Goal: Transaction & Acquisition: Purchase product/service

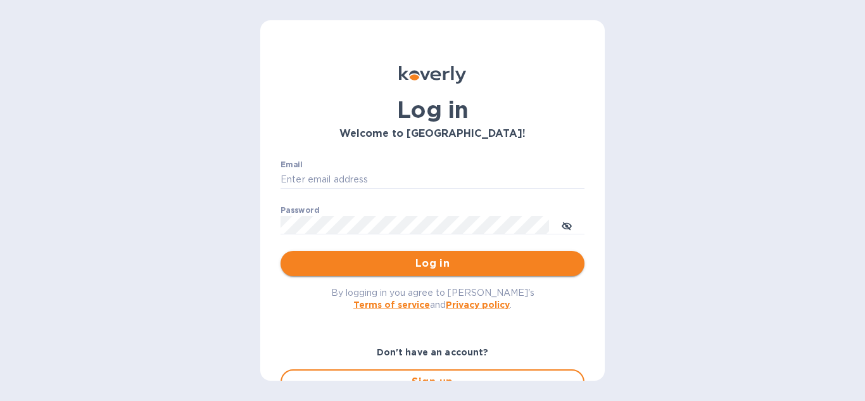
type input "[EMAIL_ADDRESS][DOMAIN_NAME]"
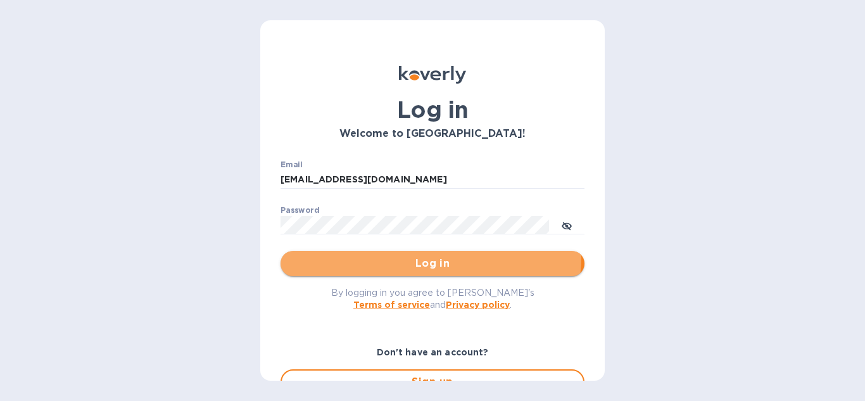
click at [385, 255] on button "Log in" at bounding box center [433, 263] width 304 height 25
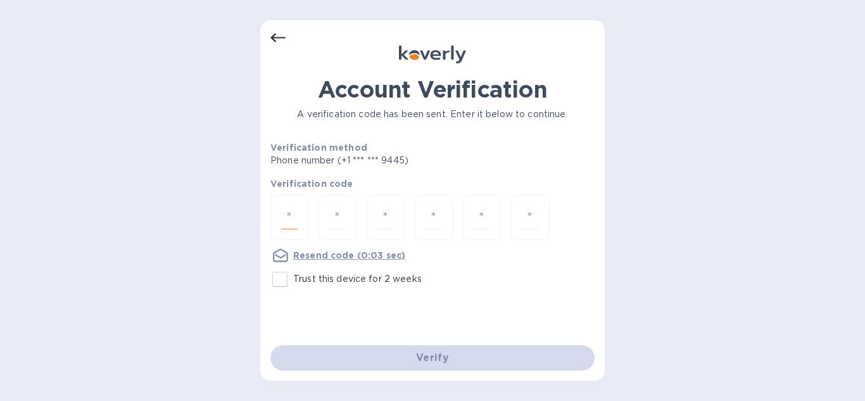
click at [290, 221] on input "number" at bounding box center [289, 217] width 16 height 23
type input "6"
type input "0"
type input "1"
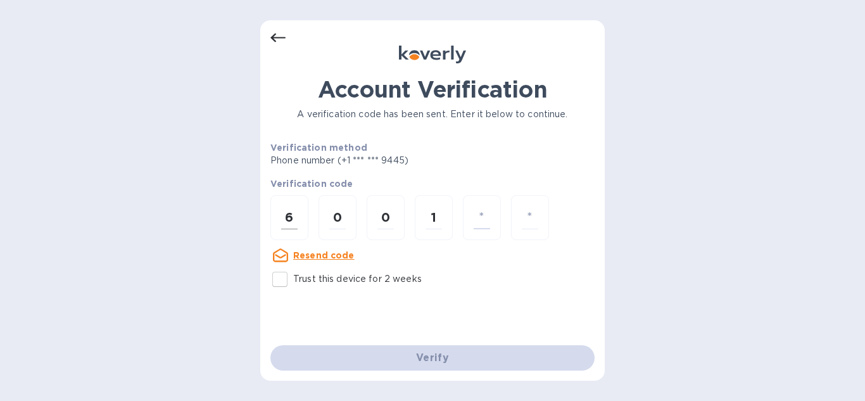
type input "0"
type input "5"
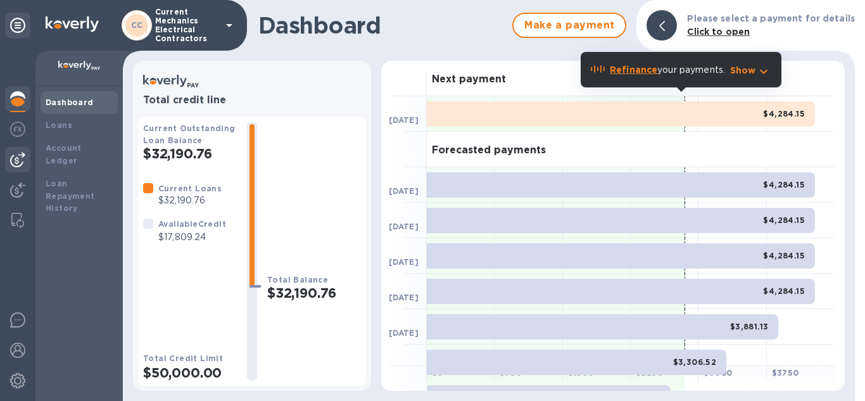
click at [21, 158] on img at bounding box center [17, 159] width 15 height 15
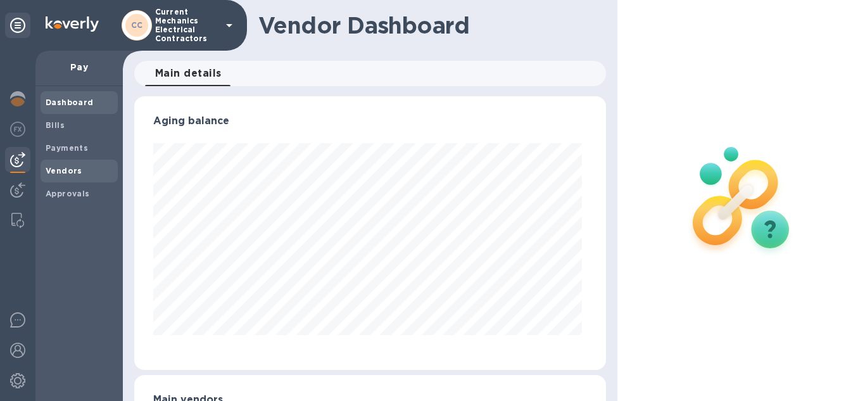
scroll to position [274, 468]
click at [60, 167] on b "Vendors" at bounding box center [64, 171] width 37 height 10
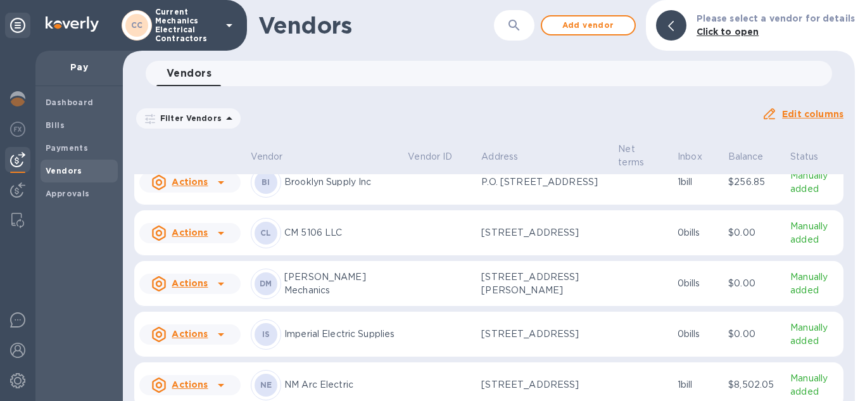
scroll to position [66, 0]
click at [392, 243] on div "CL CM 5106 LLC" at bounding box center [324, 232] width 147 height 30
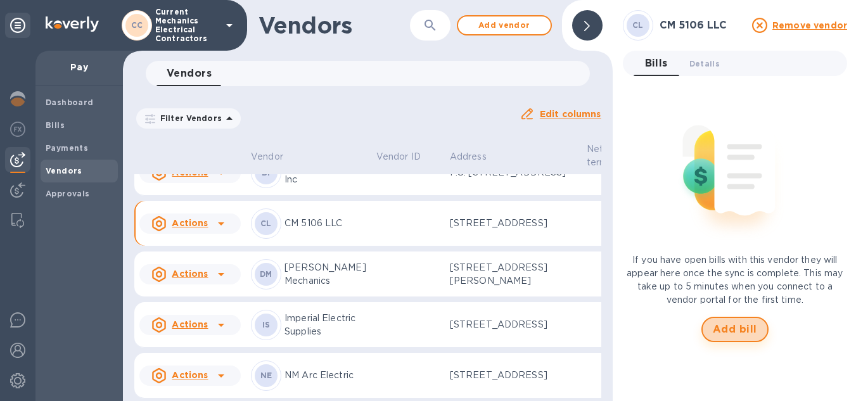
click at [725, 338] on button "Add bill" at bounding box center [734, 329] width 67 height 25
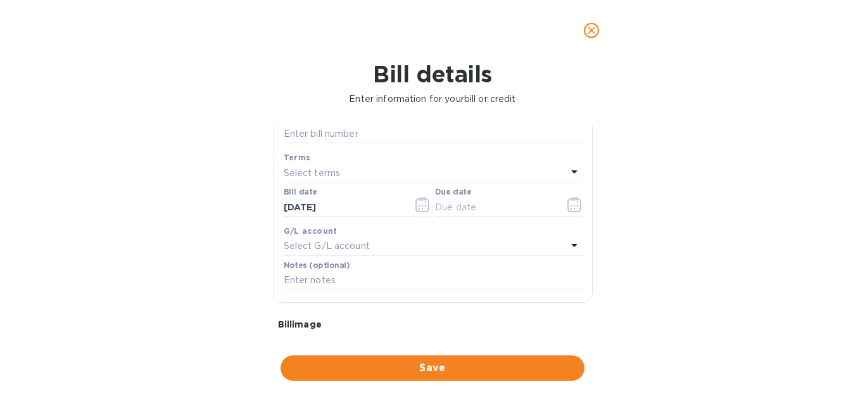
scroll to position [153, 0]
click at [597, 30] on icon "close" at bounding box center [591, 30] width 13 height 13
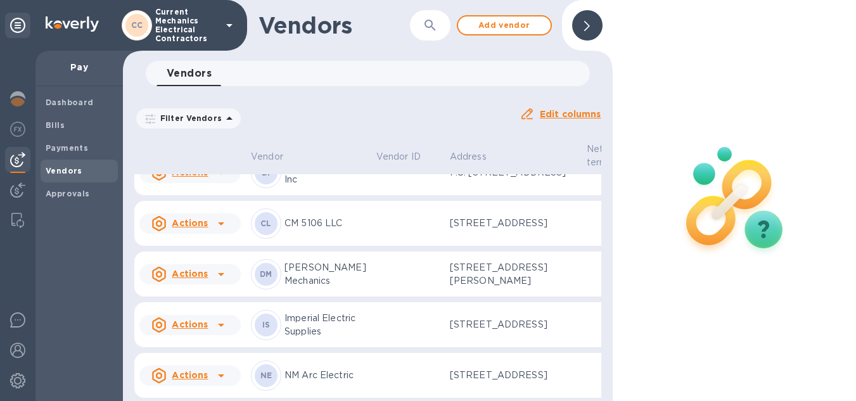
click at [585, 36] on div at bounding box center [587, 25] width 30 height 30
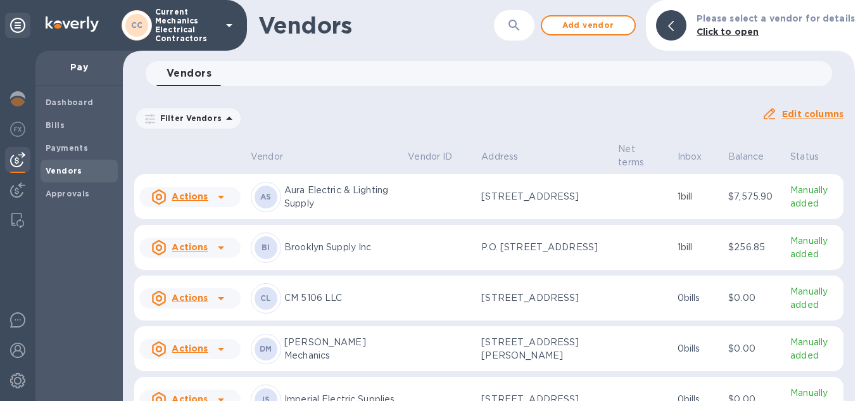
click at [223, 303] on icon at bounding box center [220, 298] width 15 height 15
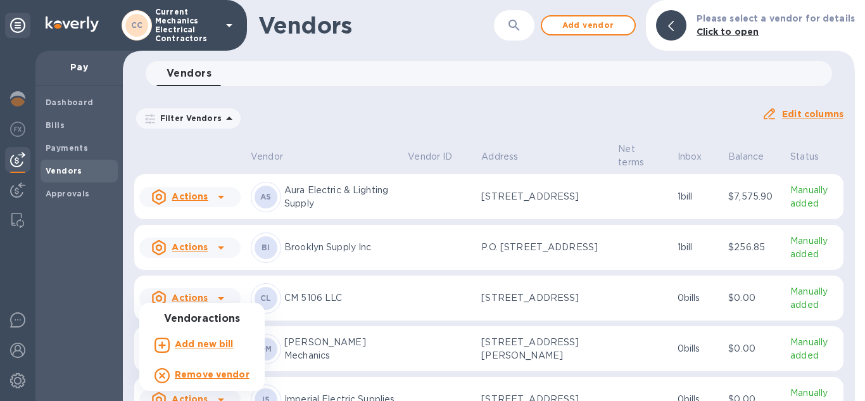
click at [323, 312] on div at bounding box center [432, 200] width 865 height 401
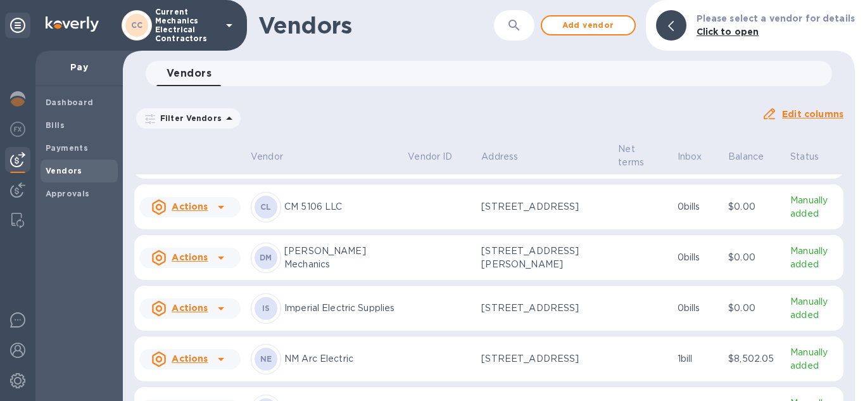
scroll to position [92, 0]
click at [213, 204] on icon at bounding box center [220, 206] width 15 height 15
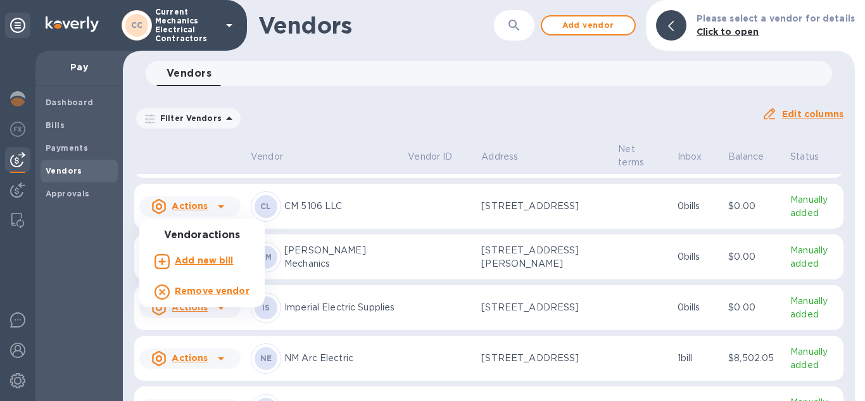
click at [66, 129] on div at bounding box center [432, 200] width 865 height 401
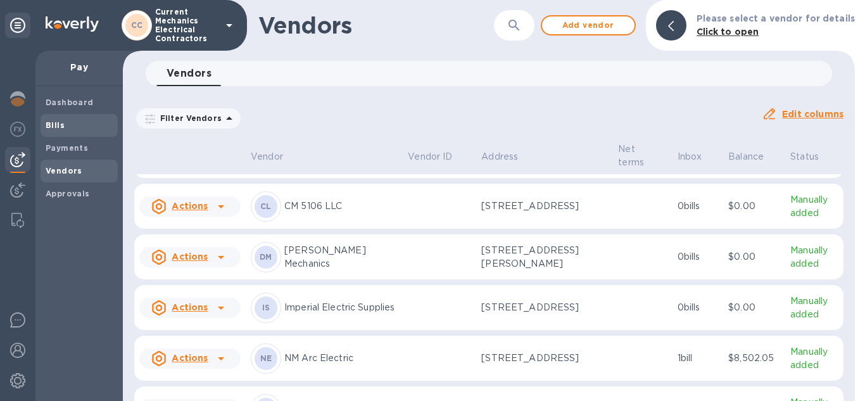
click at [61, 129] on b "Bills" at bounding box center [55, 125] width 19 height 10
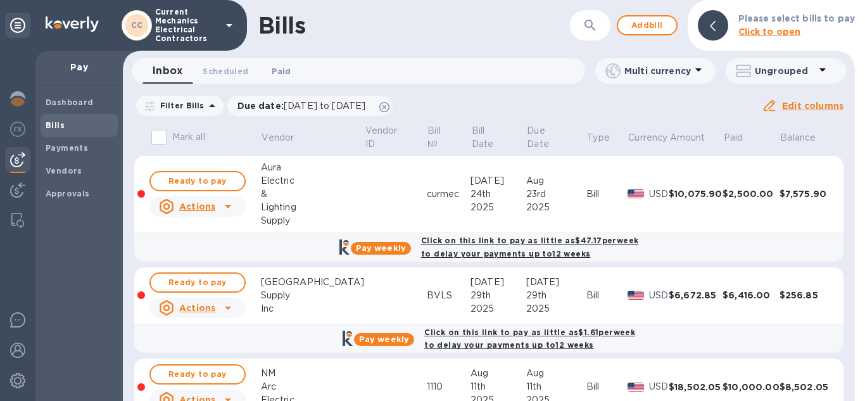
click at [273, 72] on span "Paid 0" at bounding box center [281, 71] width 19 height 13
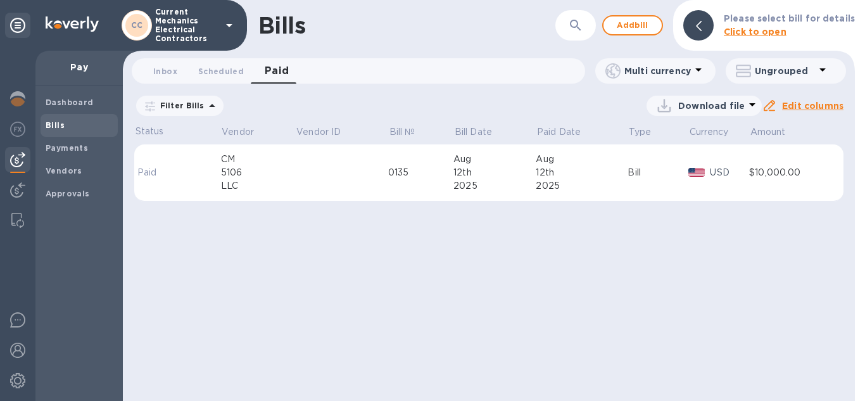
click at [307, 188] on td at bounding box center [341, 172] width 92 height 57
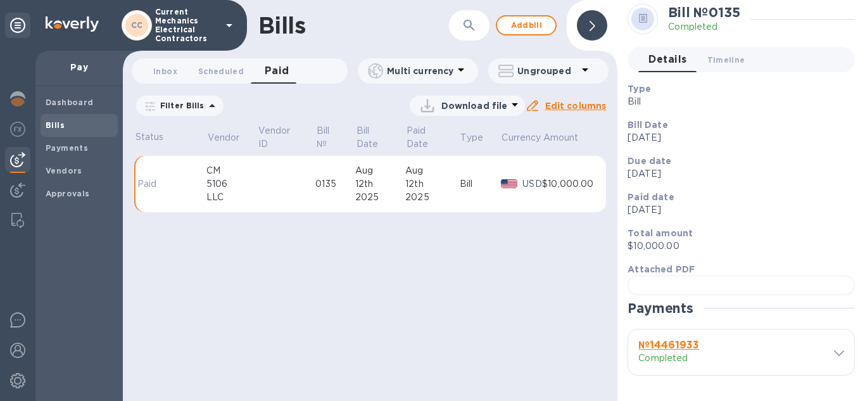
scroll to position [274, 0]
click at [735, 276] on div at bounding box center [741, 286] width 227 height 20
click at [84, 174] on span "Vendors" at bounding box center [79, 171] width 67 height 13
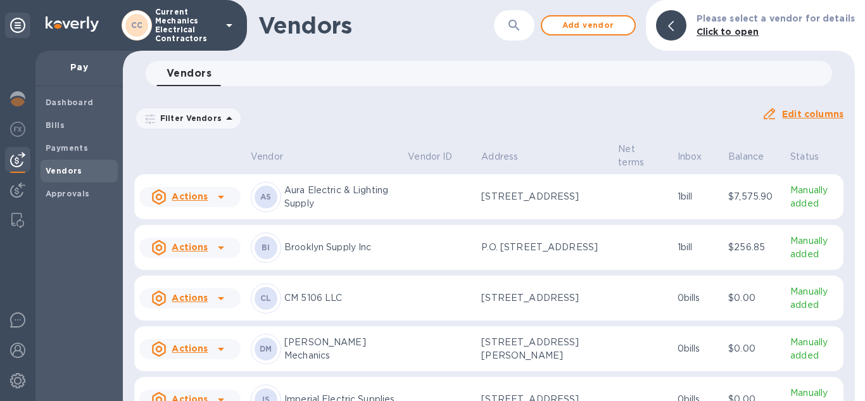
click at [364, 320] on td "CL CM 5106 LLC" at bounding box center [324, 299] width 157 height 46
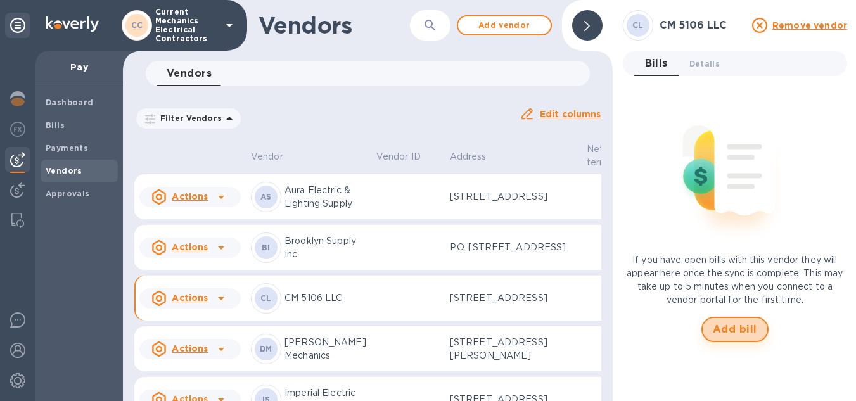
click at [739, 331] on span "Add bill" at bounding box center [735, 329] width 44 height 15
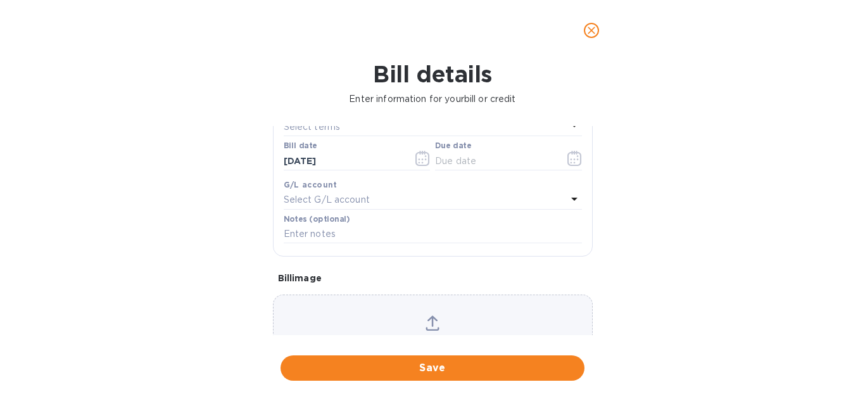
scroll to position [200, 0]
click at [428, 319] on icon at bounding box center [433, 320] width 10 height 11
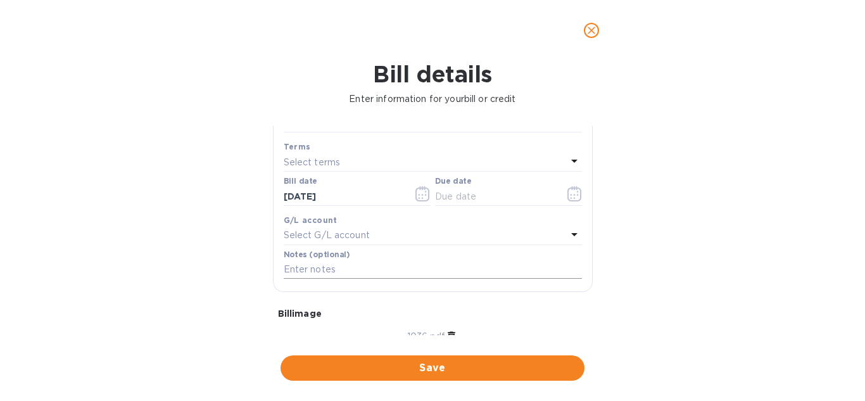
scroll to position [162, 0]
click at [568, 200] on icon "button" at bounding box center [575, 196] width 15 height 15
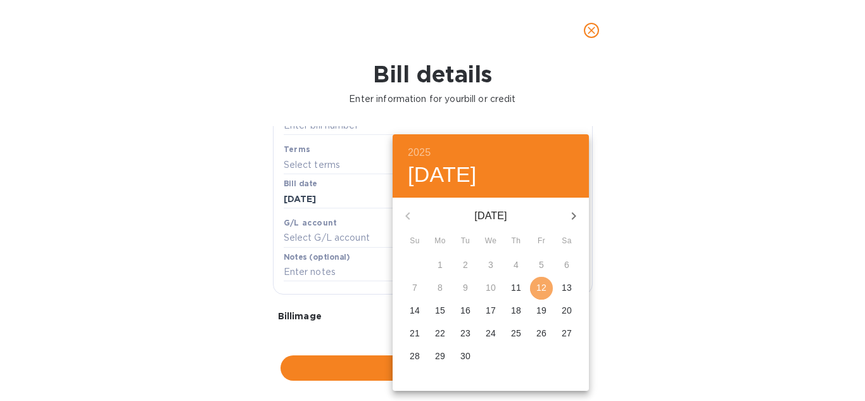
click at [537, 288] on p "12" at bounding box center [542, 287] width 10 height 13
type input "[DATE]"
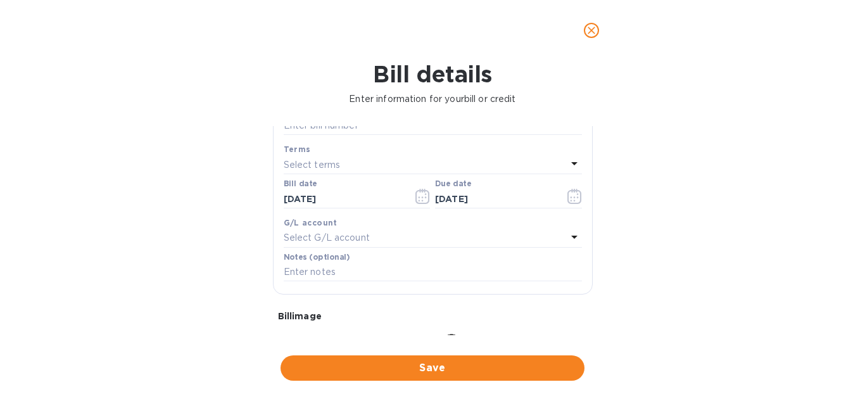
scroll to position [110, 0]
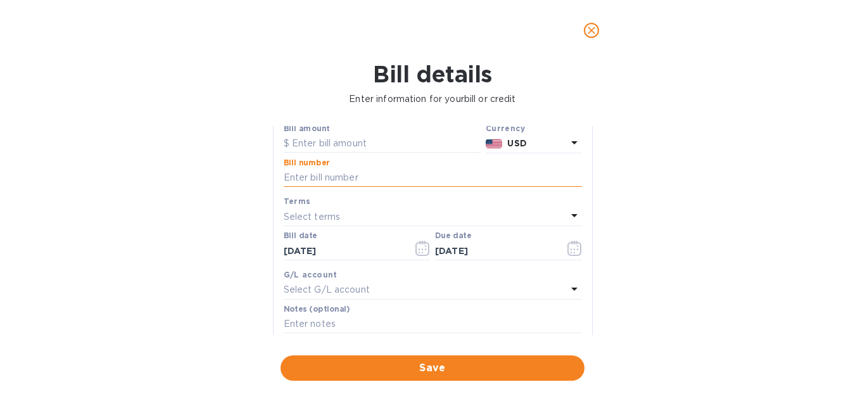
click at [373, 176] on input "text" at bounding box center [433, 178] width 298 height 19
type input "10000"
click at [242, 191] on div "Bill details Enter information for your bill or credit General information Save…" at bounding box center [432, 231] width 865 height 340
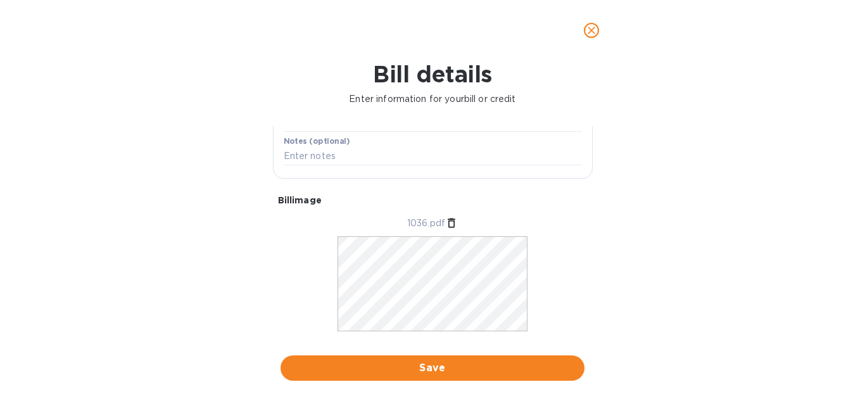
scroll to position [278, 0]
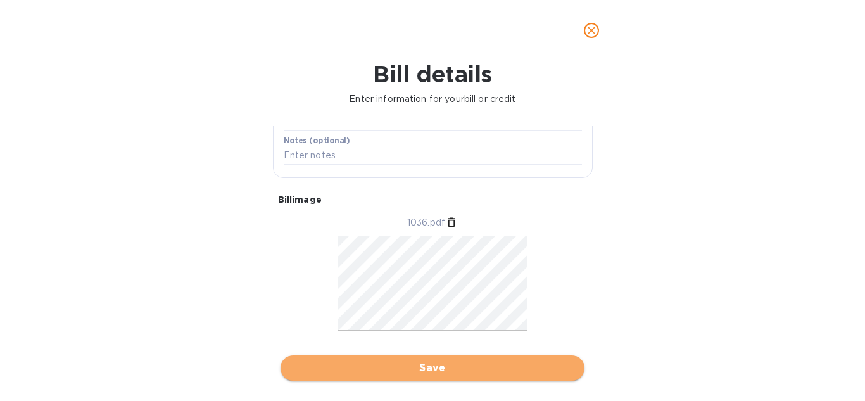
click at [385, 359] on button "Save" at bounding box center [433, 367] width 304 height 25
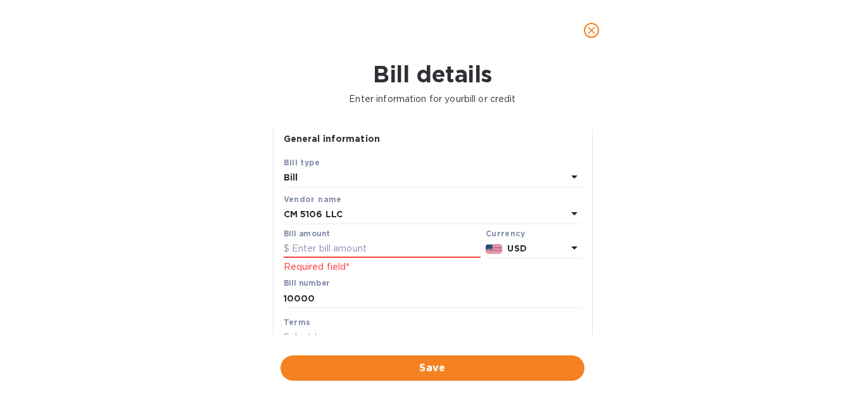
scroll to position [0, 0]
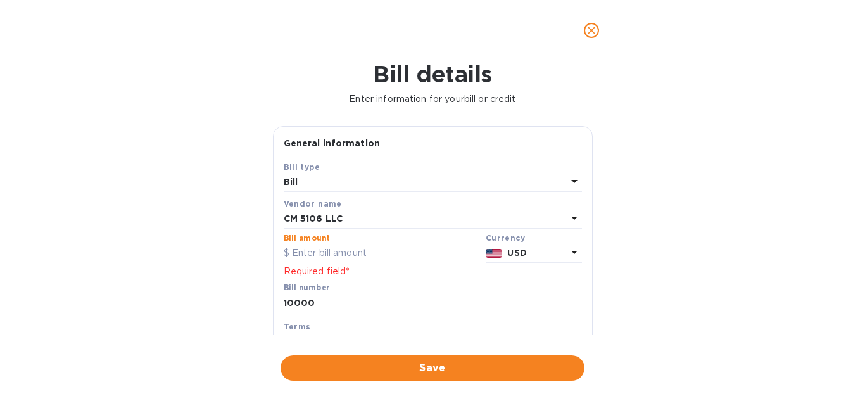
click at [386, 255] on input "text" at bounding box center [382, 253] width 197 height 19
type input "1"
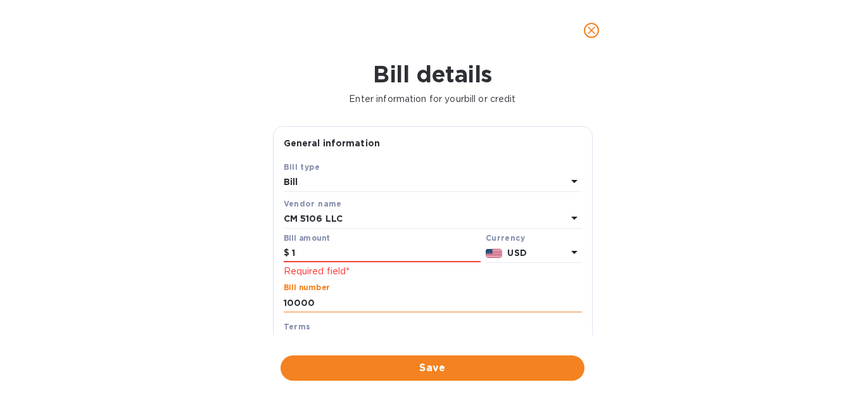
click at [388, 295] on input "10000" at bounding box center [433, 302] width 298 height 19
type input "1036"
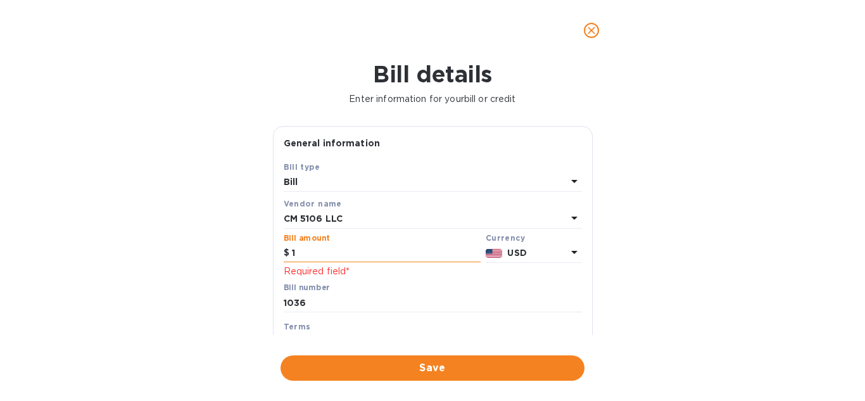
click at [366, 250] on input "1" at bounding box center [386, 253] width 189 height 19
type input "10,000"
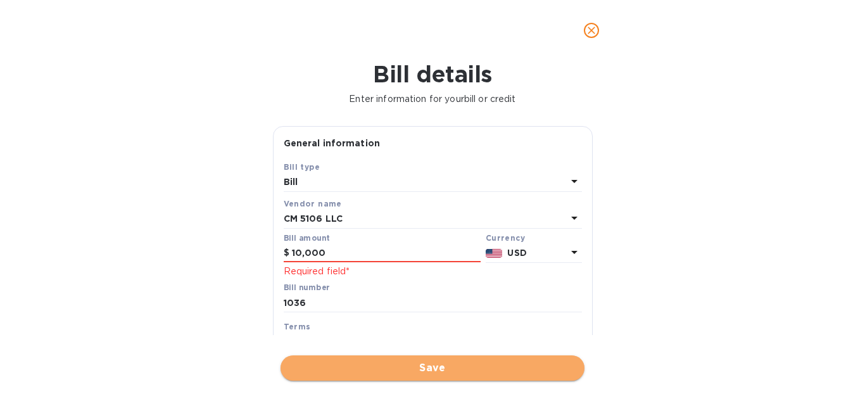
click at [393, 369] on span "Save" at bounding box center [433, 367] width 284 height 15
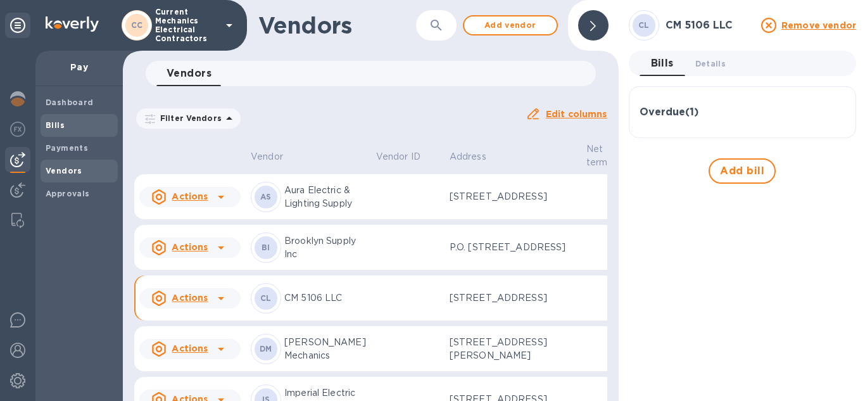
click at [94, 128] on span "Bills" at bounding box center [79, 125] width 67 height 13
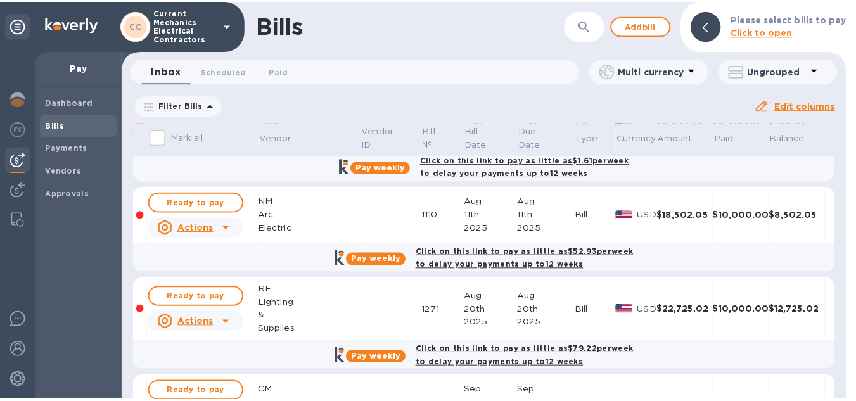
scroll to position [250, 0]
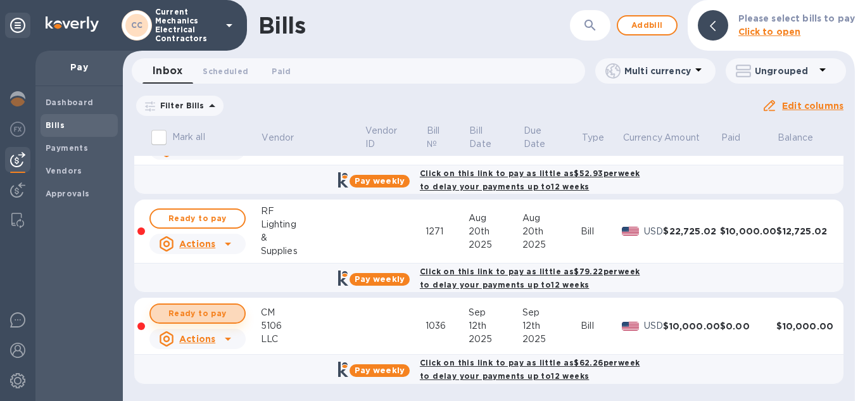
click at [225, 318] on span "Ready to pay" at bounding box center [197, 313] width 73 height 15
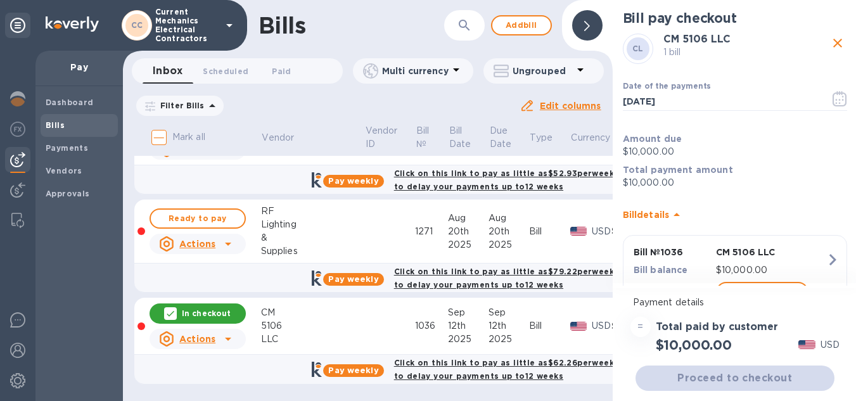
scroll to position [10, 0]
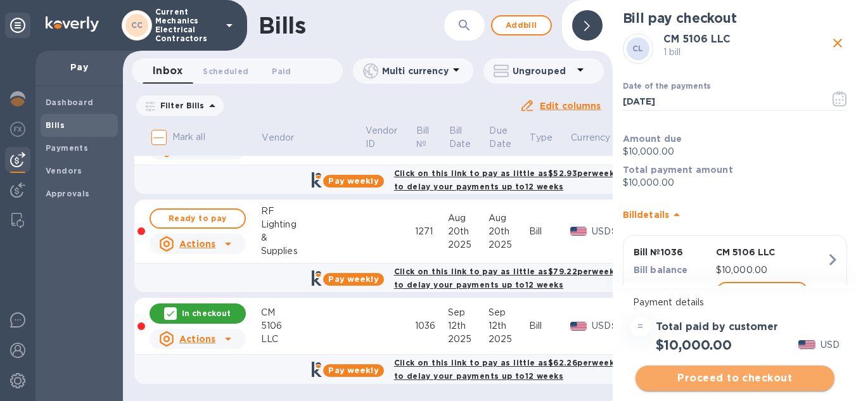
click at [726, 373] on span "Proceed to checkout" at bounding box center [735, 378] width 179 height 15
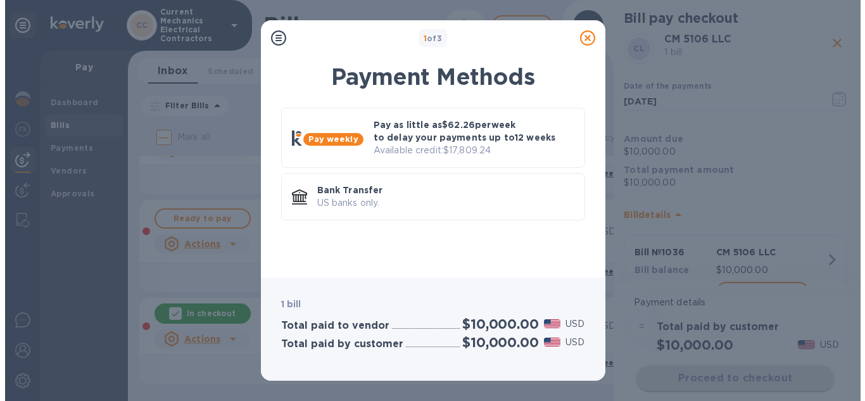
scroll to position [0, 0]
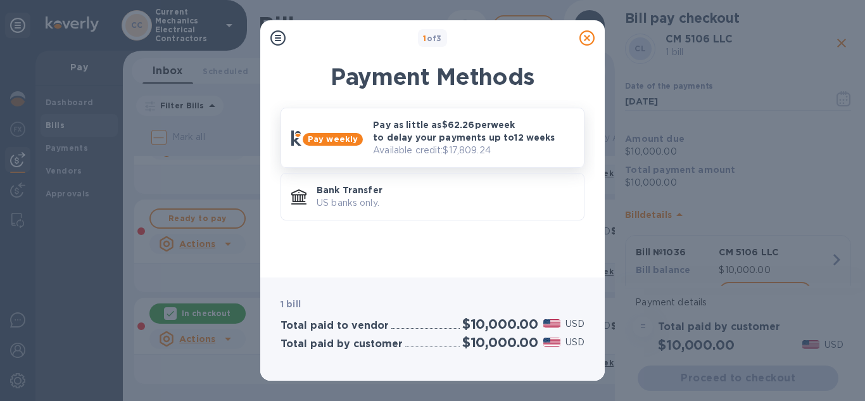
click at [469, 146] on p "Available credit: $17,809.24" at bounding box center [473, 150] width 201 height 13
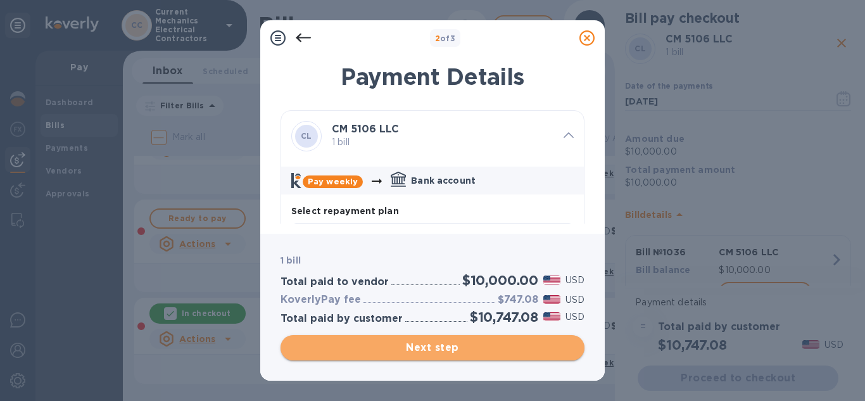
click at [443, 354] on span "Next step" at bounding box center [433, 347] width 284 height 15
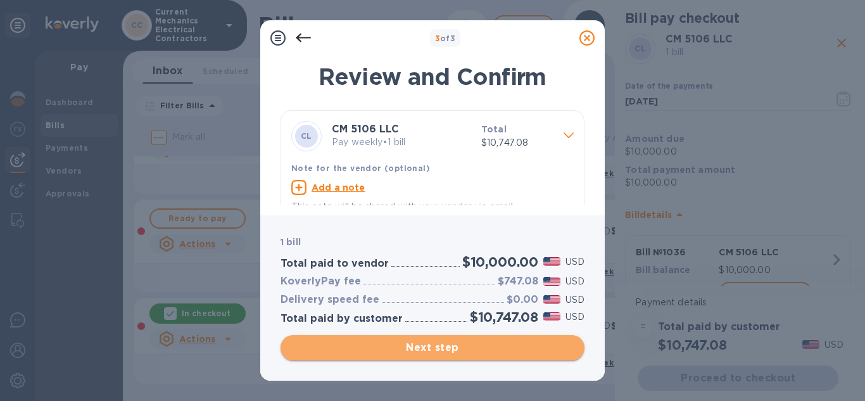
click at [450, 357] on button "Next step" at bounding box center [433, 347] width 304 height 25
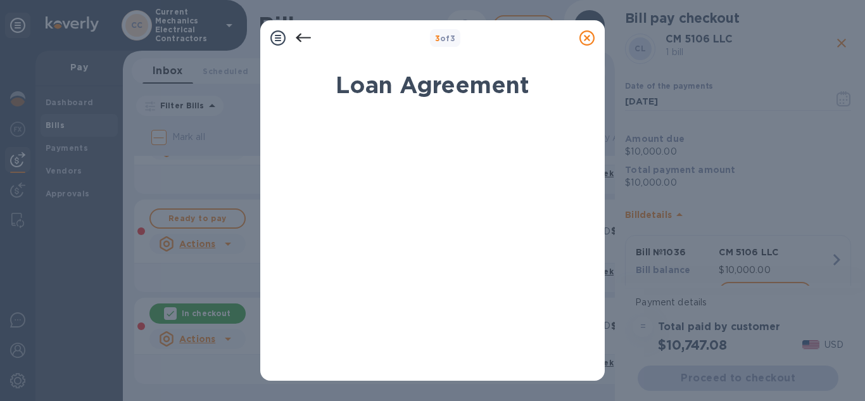
scroll to position [321, 0]
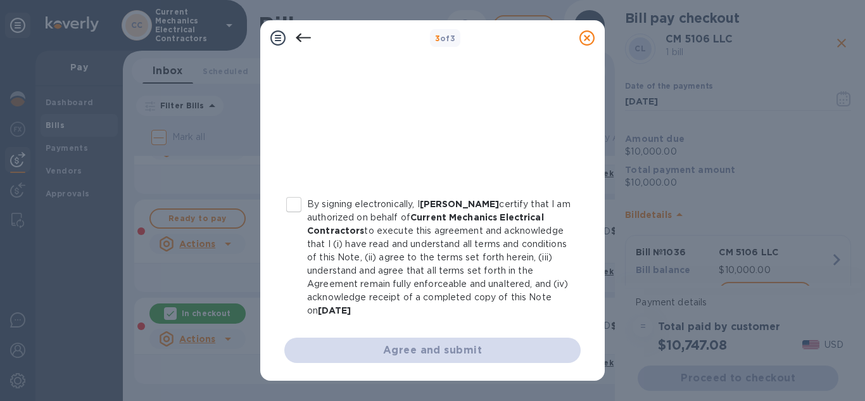
click at [296, 199] on input "By signing electronically, I [PERSON_NAME] certify that I am authorized on beha…" at bounding box center [294, 204] width 27 height 27
checkbox input "true"
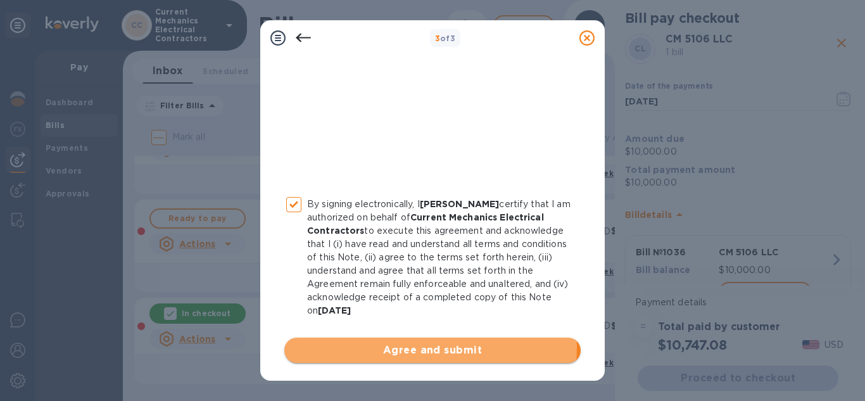
click at [402, 347] on span "Agree and submit" at bounding box center [433, 350] width 276 height 15
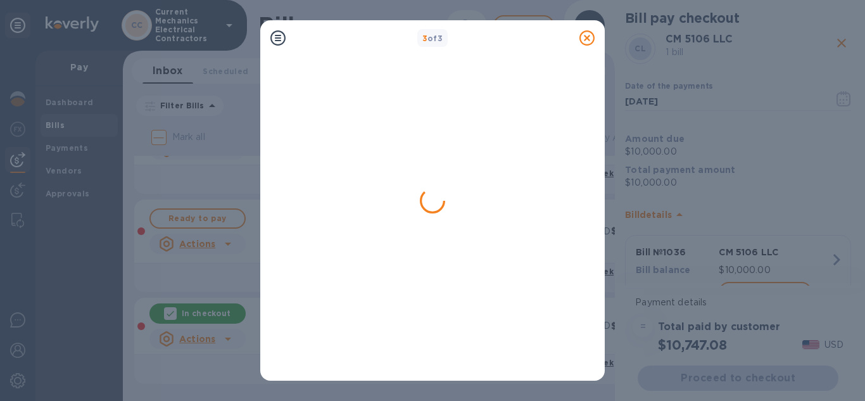
scroll to position [0, 0]
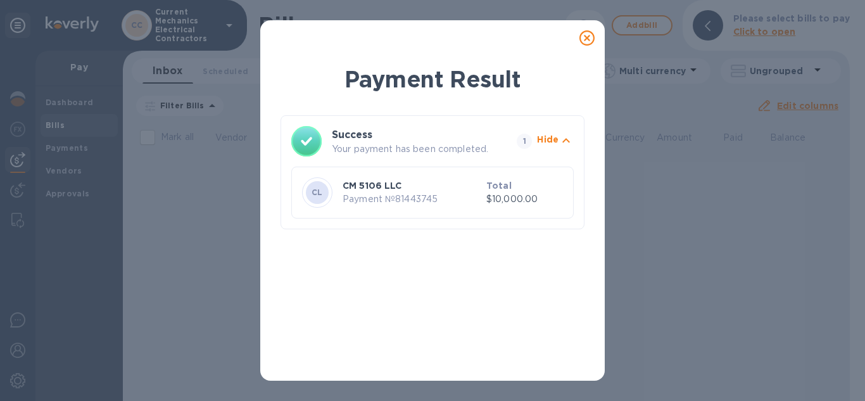
click at [593, 37] on icon at bounding box center [587, 37] width 15 height 15
